Goal: Task Accomplishment & Management: Use online tool/utility

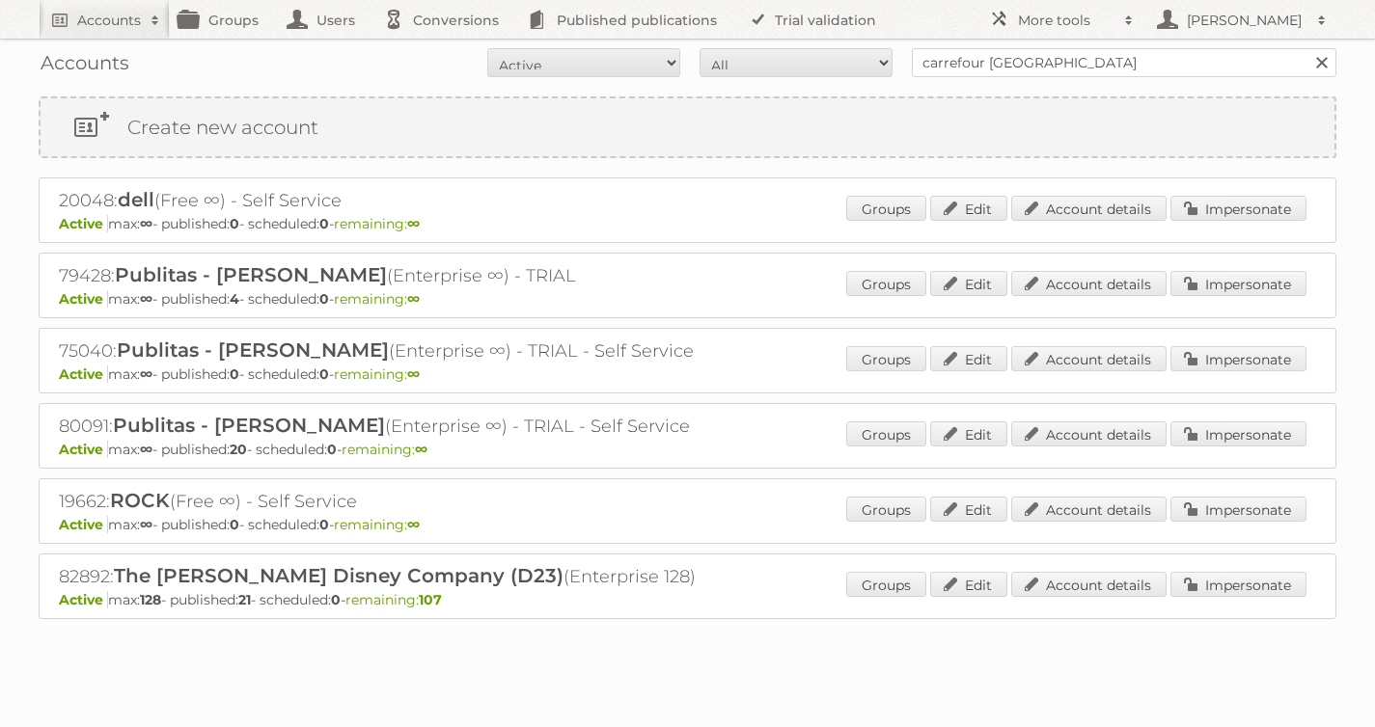
type input "carrefour [GEOGRAPHIC_DATA]"
click at [1306, 48] on input "Search" at bounding box center [1320, 62] width 29 height 29
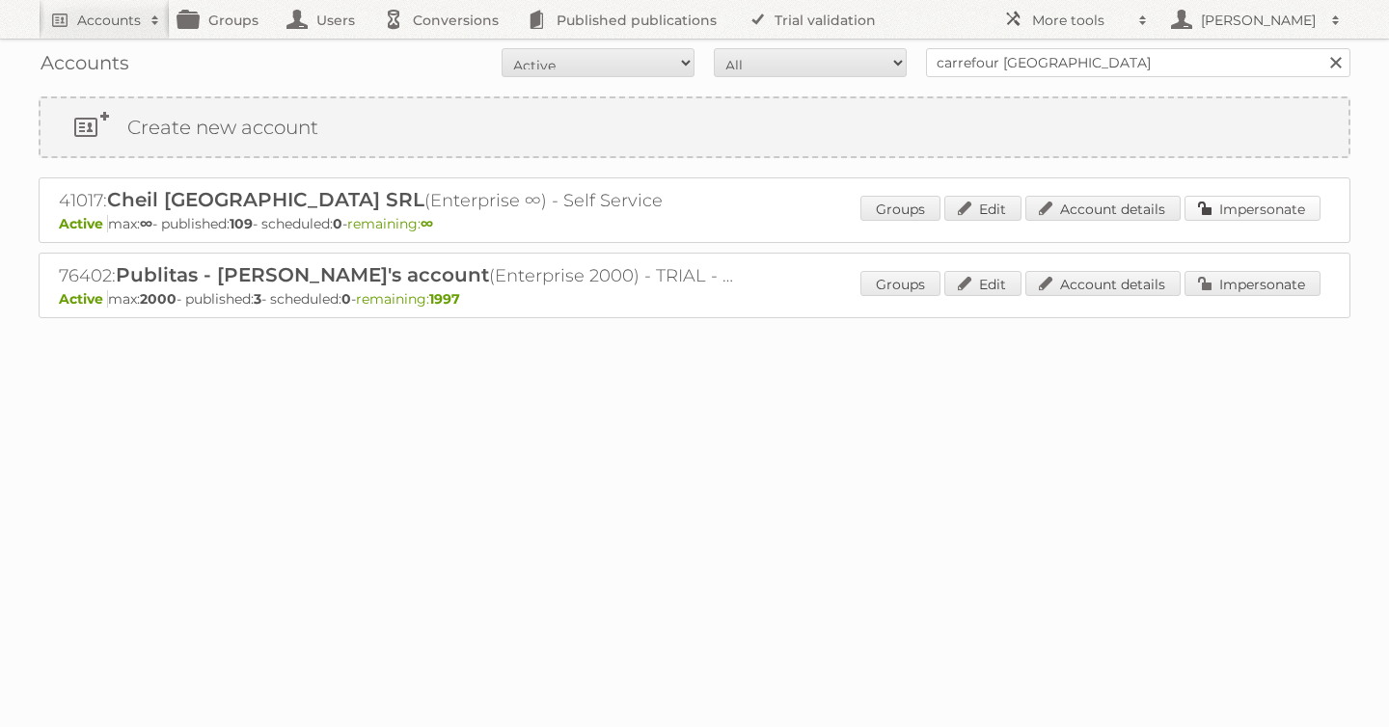
click at [1242, 214] on link "Impersonate" at bounding box center [1253, 208] width 136 height 25
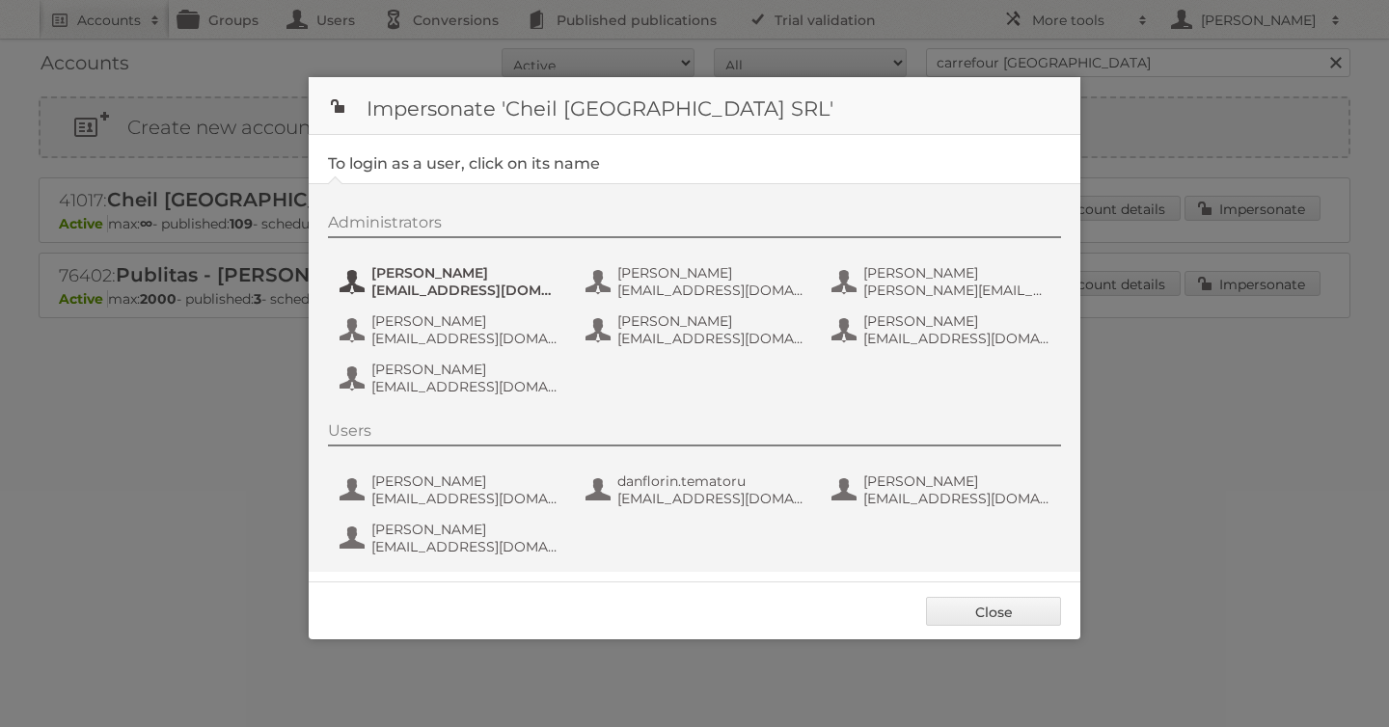
click at [440, 289] on span "[EMAIL_ADDRESS][DOMAIN_NAME]" at bounding box center [464, 290] width 187 height 17
